Goal: Task Accomplishment & Management: Complete application form

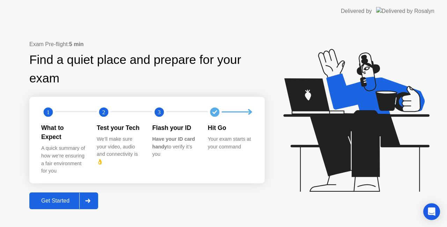
click at [64, 197] on div "Get Started" at bounding box center [55, 200] width 48 height 6
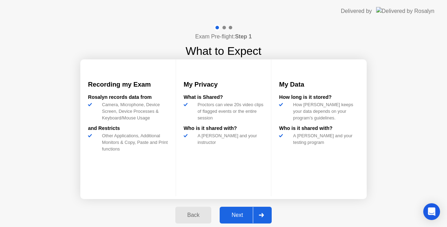
click at [244, 204] on div "Back Next" at bounding box center [223, 215] width 105 height 32
click at [242, 208] on button "Next" at bounding box center [245, 215] width 52 height 17
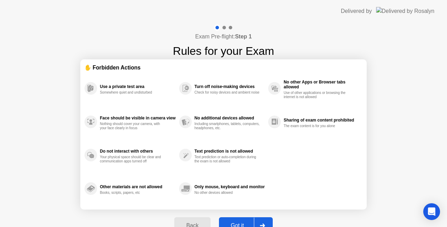
click at [239, 224] on div "Got it" at bounding box center [237, 225] width 33 height 6
select select "**********"
select select "*******"
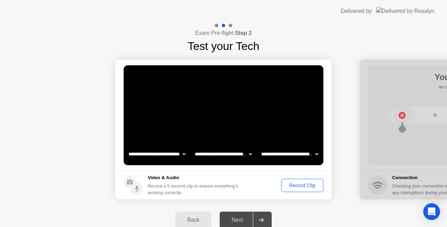
click at [298, 186] on div "Record Clip" at bounding box center [301, 185] width 37 height 6
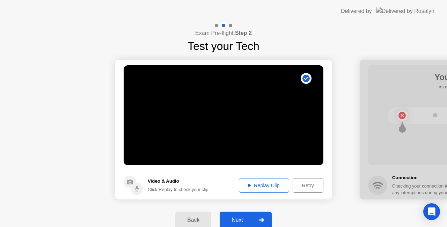
click at [260, 185] on div "Replay Clip" at bounding box center [263, 185] width 45 height 6
click at [241, 221] on div "Next" at bounding box center [237, 220] width 31 height 6
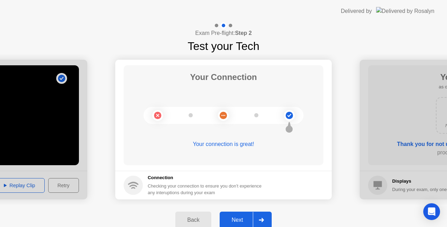
click at [241, 221] on div "Next" at bounding box center [237, 220] width 31 height 6
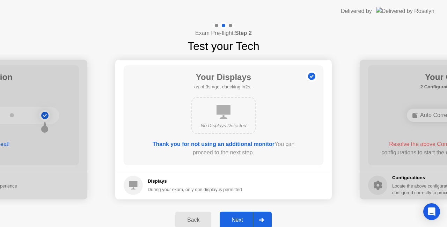
click at [241, 221] on div "Next" at bounding box center [237, 220] width 31 height 6
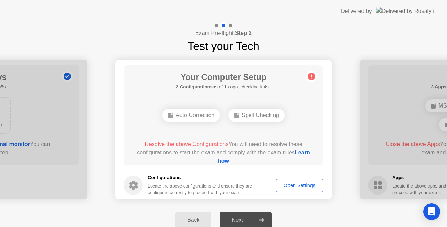
click at [263, 116] on div "Spell Checking" at bounding box center [256, 114] width 56 height 13
click at [292, 183] on div "Open Settings" at bounding box center [299, 185] width 43 height 6
click at [298, 186] on div "Open Settings" at bounding box center [299, 185] width 43 height 6
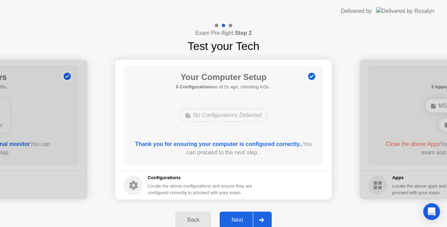
click at [237, 217] on div "Next" at bounding box center [237, 220] width 31 height 6
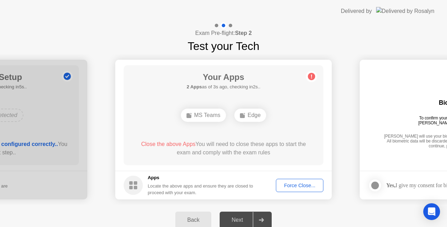
click at [294, 185] on div "Force Close..." at bounding box center [299, 185] width 43 height 6
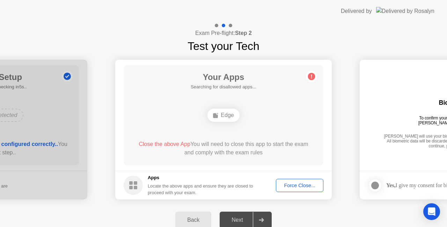
click at [300, 120] on div "Edge" at bounding box center [223, 115] width 160 height 19
click at [284, 103] on div "Your Apps 1 App as of 0s ago, checking in5s.. Edge Close the above App You will…" at bounding box center [223, 115] width 200 height 100
click at [297, 182] on div "Force Close..." at bounding box center [299, 185] width 43 height 6
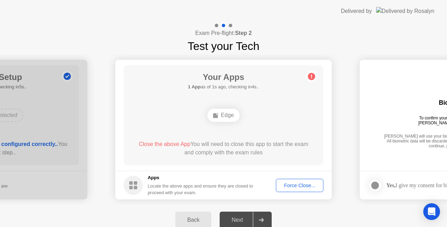
click at [304, 190] on button "Force Close..." at bounding box center [299, 185] width 47 height 13
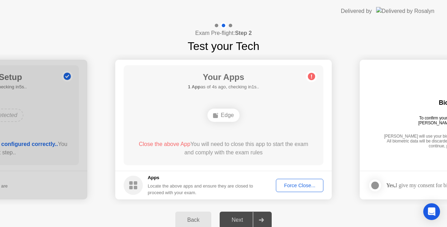
click at [134, 182] on rect at bounding box center [135, 182] width 3 height 3
click at [179, 218] on div "Back" at bounding box center [193, 220] width 32 height 6
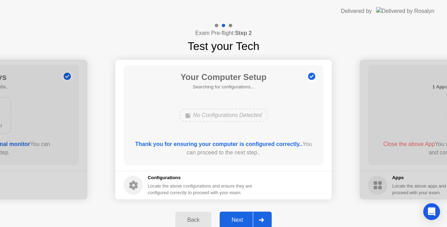
click at [260, 218] on icon at bounding box center [260, 220] width 5 height 4
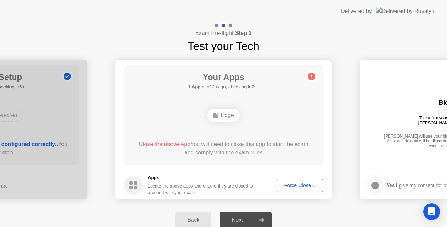
click at [301, 180] on button "Force Close..." at bounding box center [299, 185] width 47 height 13
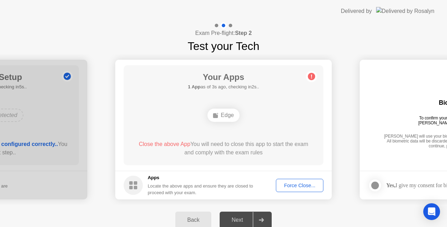
click at [294, 186] on div "Force Close..." at bounding box center [299, 185] width 43 height 6
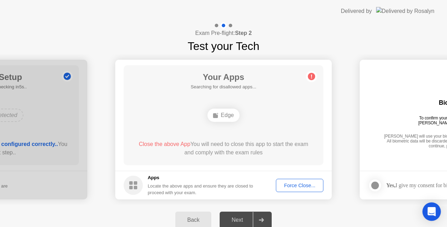
click at [433, 209] on icon "Open Intercom Messenger" at bounding box center [431, 211] width 8 height 9
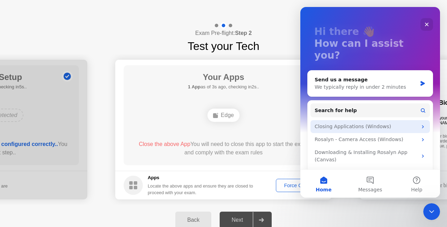
scroll to position [42, 0]
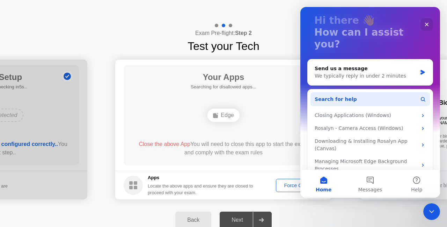
click at [384, 92] on button "Search for help" at bounding box center [369, 99] width 119 height 14
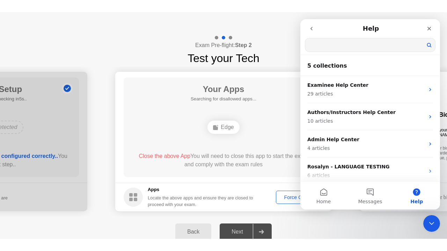
scroll to position [0, 0]
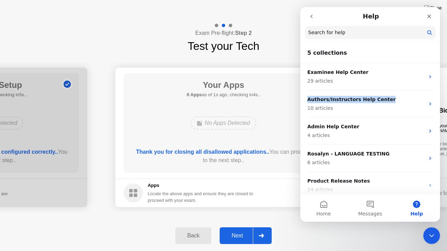
drag, startPoint x: 384, startPoint y: 93, endPoint x: 262, endPoint y: 107, distance: 122.9
click at [300, 107] on html "Help Search for help 5 collections Examinee Help Center 29 articles Authors/Ins…" at bounding box center [370, 114] width 140 height 215
click at [262, 107] on div "Your Apps 0 Apps as of 2s ago, checking in3s.. No Apps Detected Thank you for c…" at bounding box center [223, 123] width 200 height 100
click at [428, 20] on div "Close" at bounding box center [428, 16] width 13 height 13
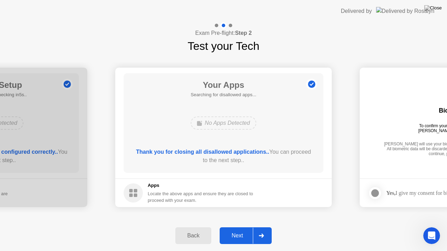
click at [237, 226] on div "Next" at bounding box center [237, 236] width 31 height 6
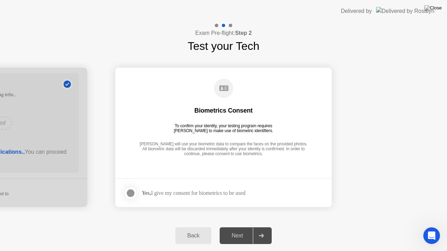
click at [180, 190] on div "Yes, I give my consent for biometrics to be used" at bounding box center [194, 193] width 104 height 7
click at [129, 192] on div at bounding box center [130, 193] width 8 height 8
click at [235, 226] on div "Next" at bounding box center [237, 236] width 31 height 6
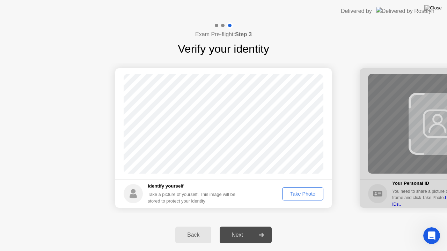
click at [306, 193] on div "Take Photo" at bounding box center [302, 194] width 36 height 6
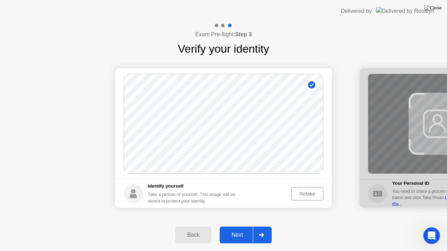
click at [240, 226] on div "Next" at bounding box center [237, 235] width 31 height 6
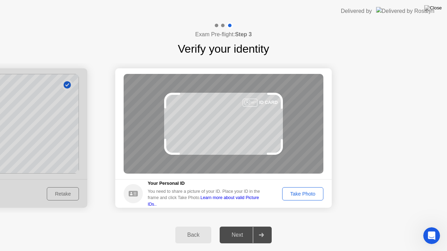
click at [305, 191] on div "Take Photo" at bounding box center [302, 194] width 36 height 6
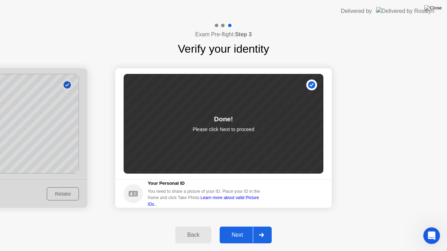
click at [242, 226] on button "Next" at bounding box center [245, 235] width 52 height 17
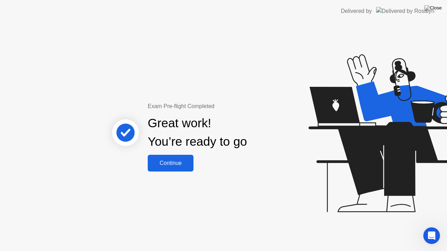
click at [167, 160] on div "Continue" at bounding box center [171, 163] width 42 height 6
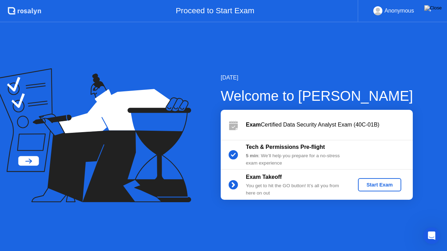
click at [369, 183] on div "Start Exam" at bounding box center [378, 185] width 37 height 6
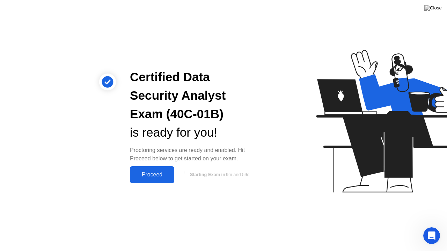
click at [144, 172] on div "Proceed" at bounding box center [152, 175] width 40 height 6
